Goal: Find specific page/section: Find specific page/section

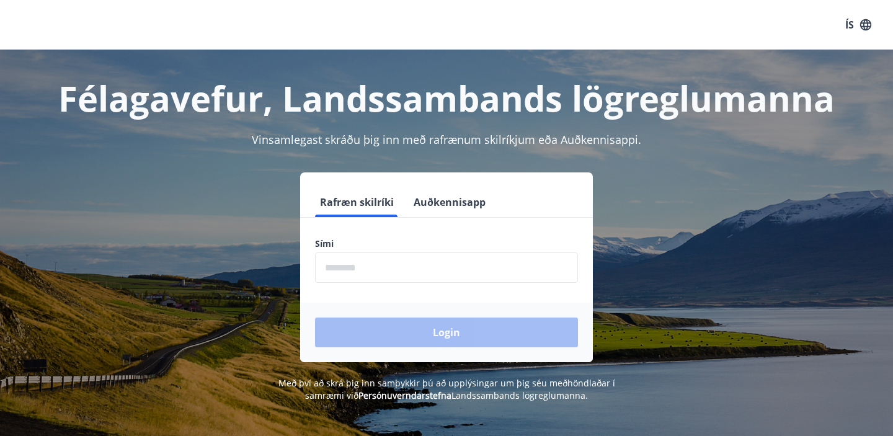
click at [400, 266] on input "phone" at bounding box center [446, 268] width 263 height 30
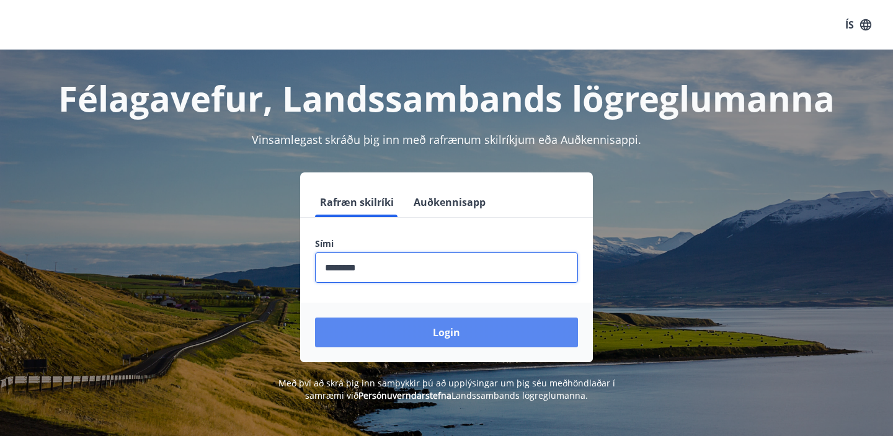
type input "********"
click at [455, 331] on button "Login" at bounding box center [446, 333] width 263 height 30
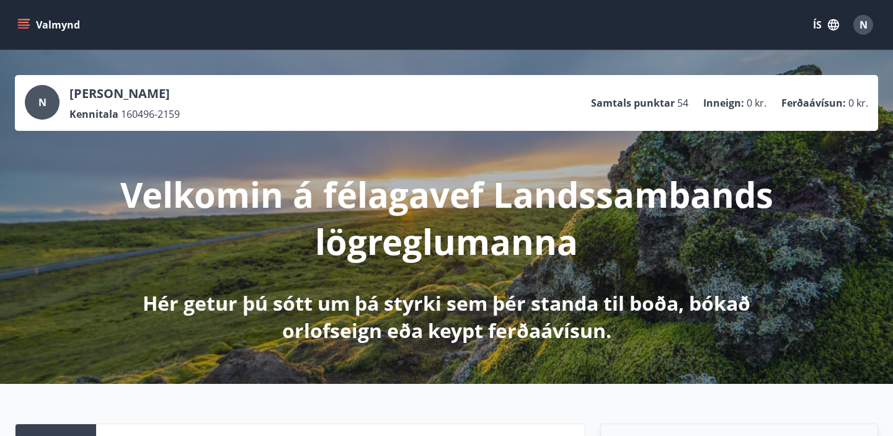
click at [25, 20] on icon "menu" at bounding box center [25, 19] width 14 height 1
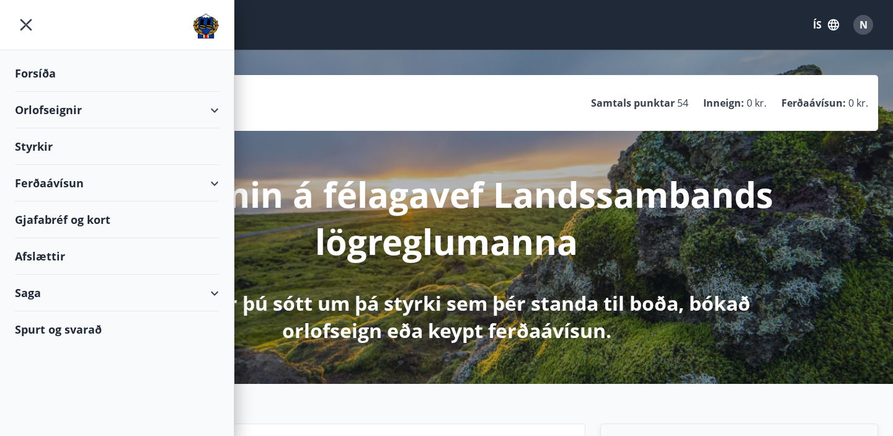
click at [77, 221] on div "Gjafabréf og kort" at bounding box center [117, 220] width 204 height 37
click at [633, 76] on div "N [PERSON_NAME] Kennitala 160496-2159 Samtals punktar 54 Inneign : 0 kr. Ferðaá…" at bounding box center [447, 103] width 864 height 56
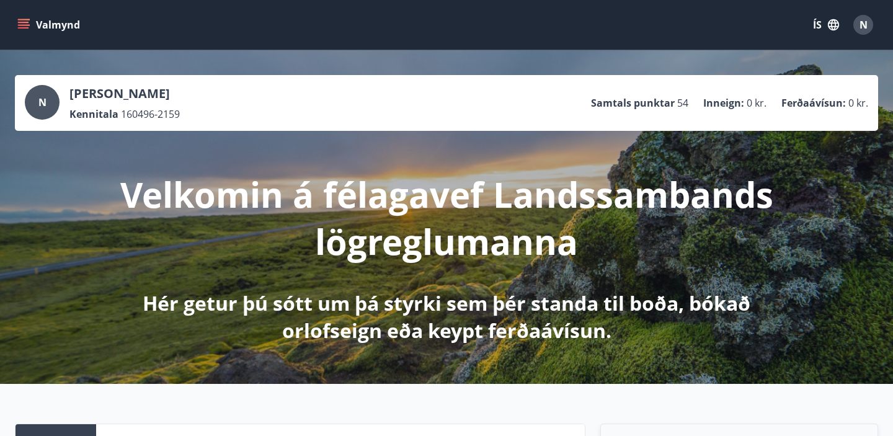
click at [17, 29] on icon "menu" at bounding box center [23, 25] width 12 height 12
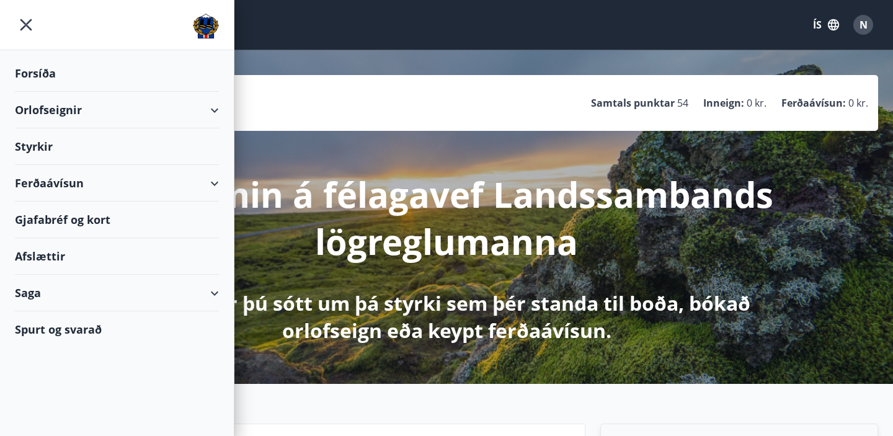
click at [79, 219] on div "Gjafabréf og kort" at bounding box center [117, 220] width 204 height 37
click at [866, 27] on span "N" at bounding box center [864, 25] width 8 height 14
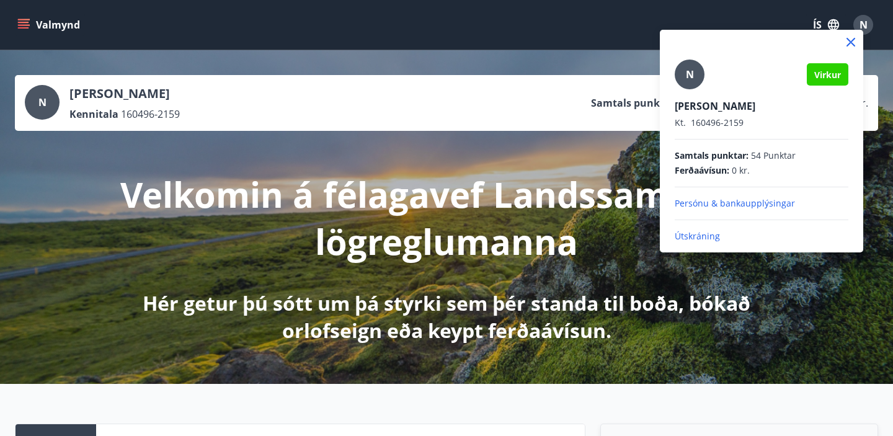
click at [705, 237] on p "Útskráning" at bounding box center [762, 236] width 174 height 12
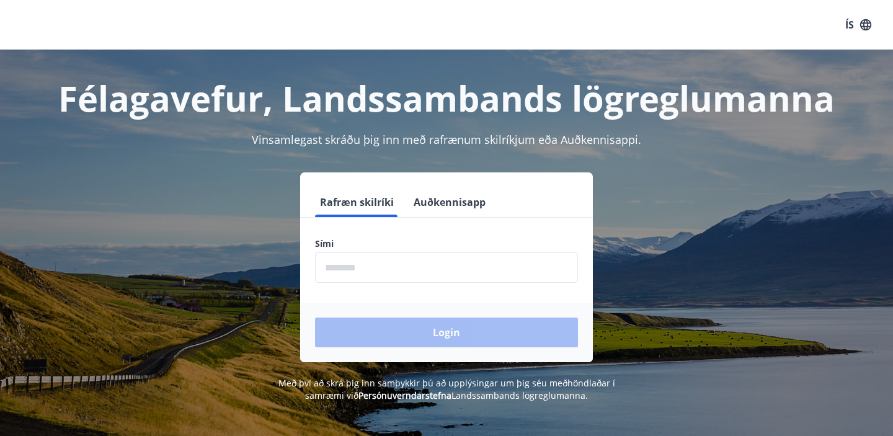
click at [364, 268] on input "phone" at bounding box center [446, 268] width 263 height 30
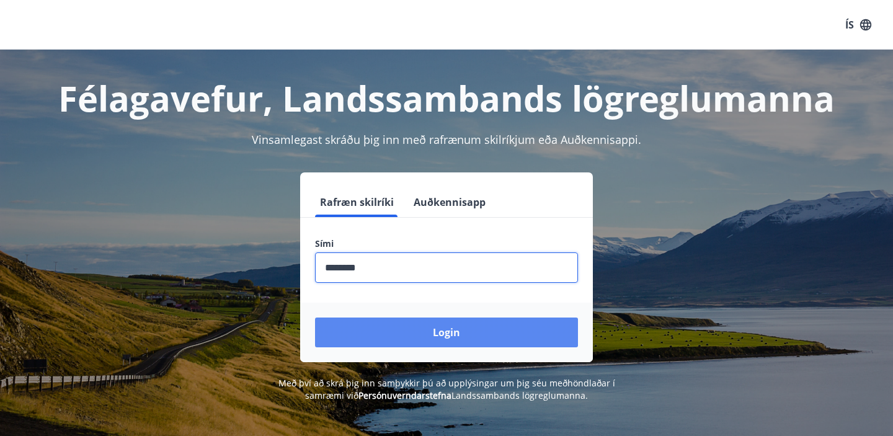
type input "********"
click at [455, 334] on button "Login" at bounding box center [446, 333] width 263 height 30
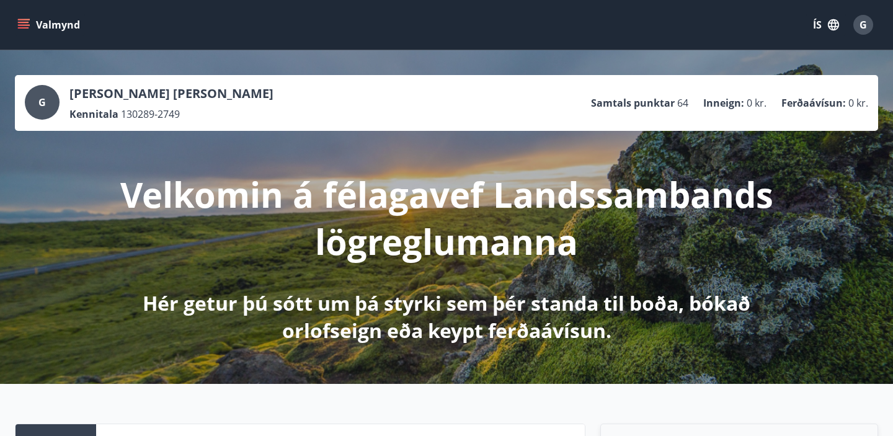
click at [24, 20] on icon "menu" at bounding box center [25, 19] width 14 height 1
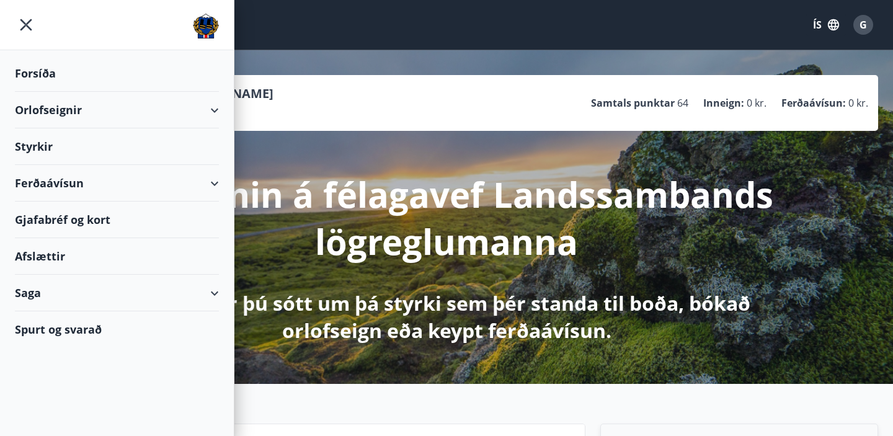
click at [100, 115] on div "Orlofseignir" at bounding box center [117, 110] width 204 height 37
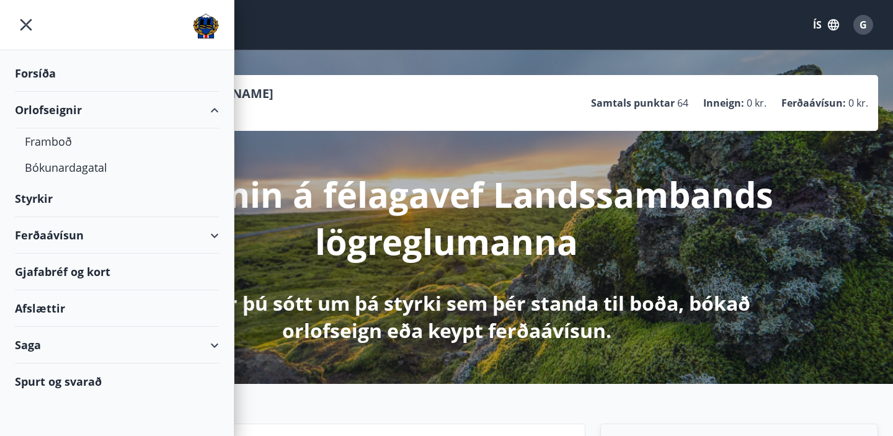
click at [78, 119] on div "Orlofseignir" at bounding box center [117, 110] width 204 height 37
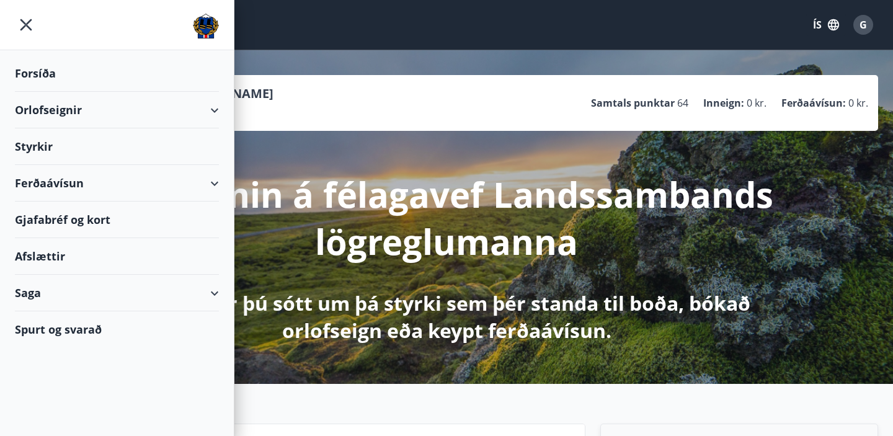
click at [91, 220] on div "Gjafabréf og kort" at bounding box center [117, 220] width 204 height 37
